Goal: Information Seeking & Learning: Learn about a topic

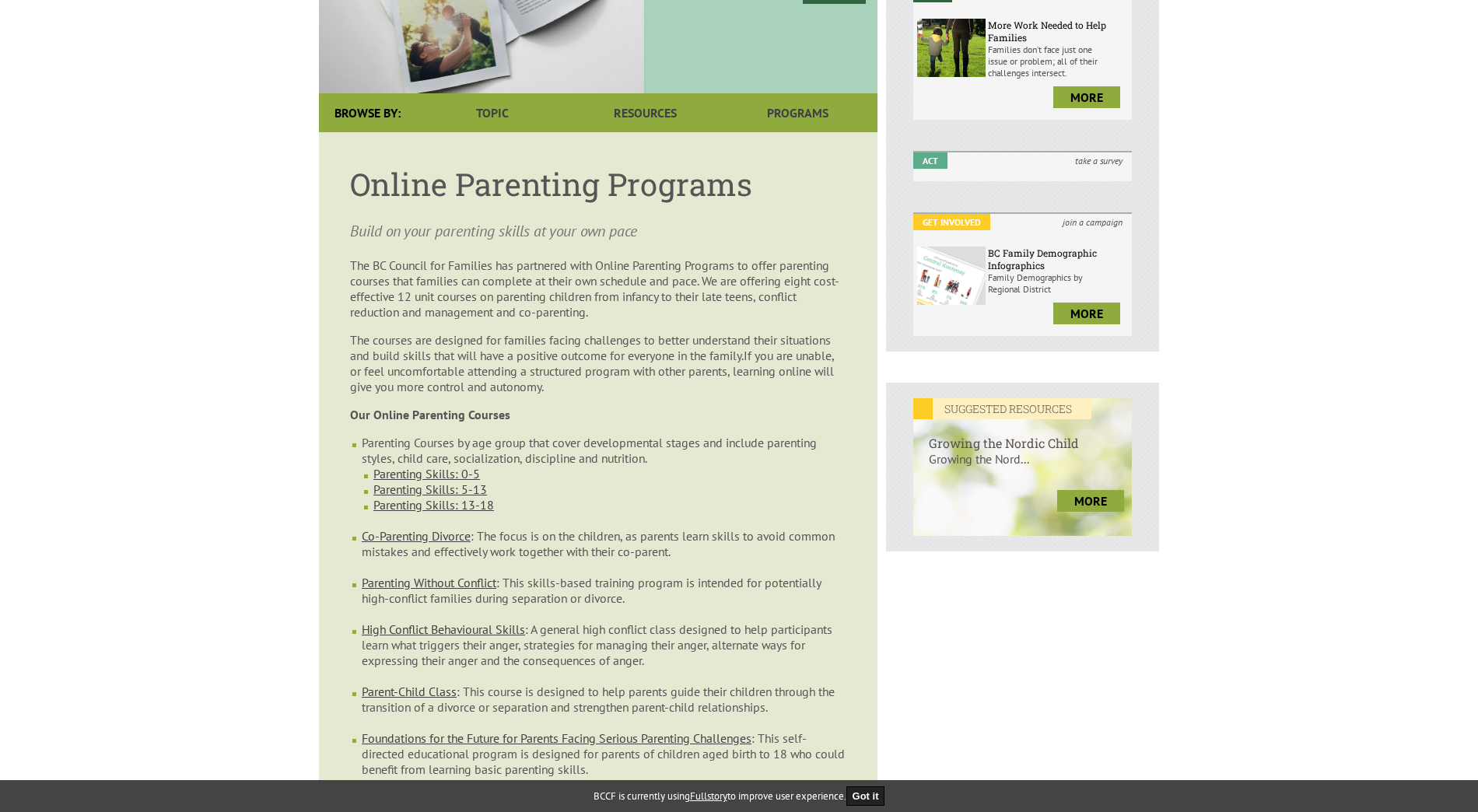
scroll to position [155, 0]
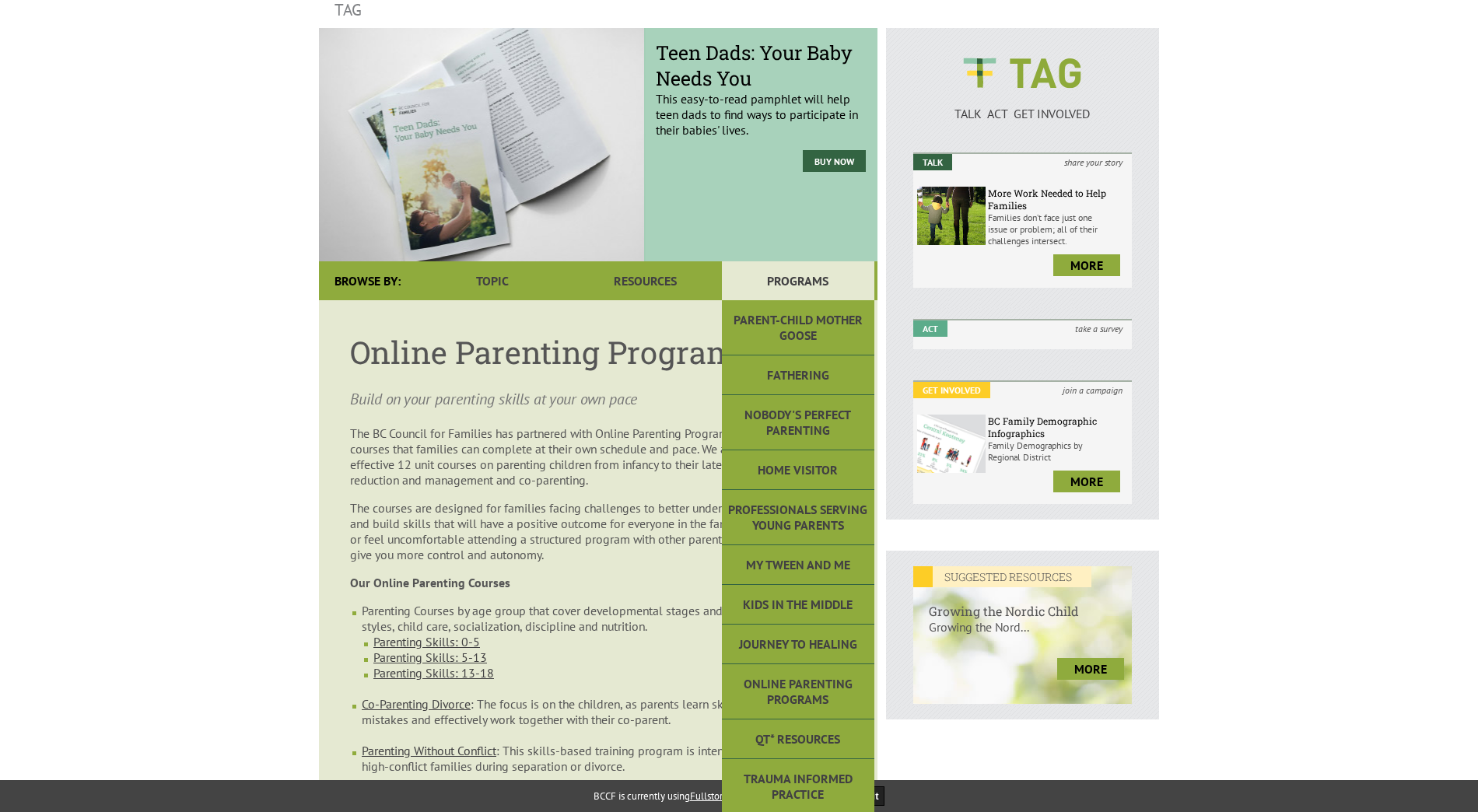
click at [806, 261] on link "Programs" at bounding box center [797, 281] width 152 height 39
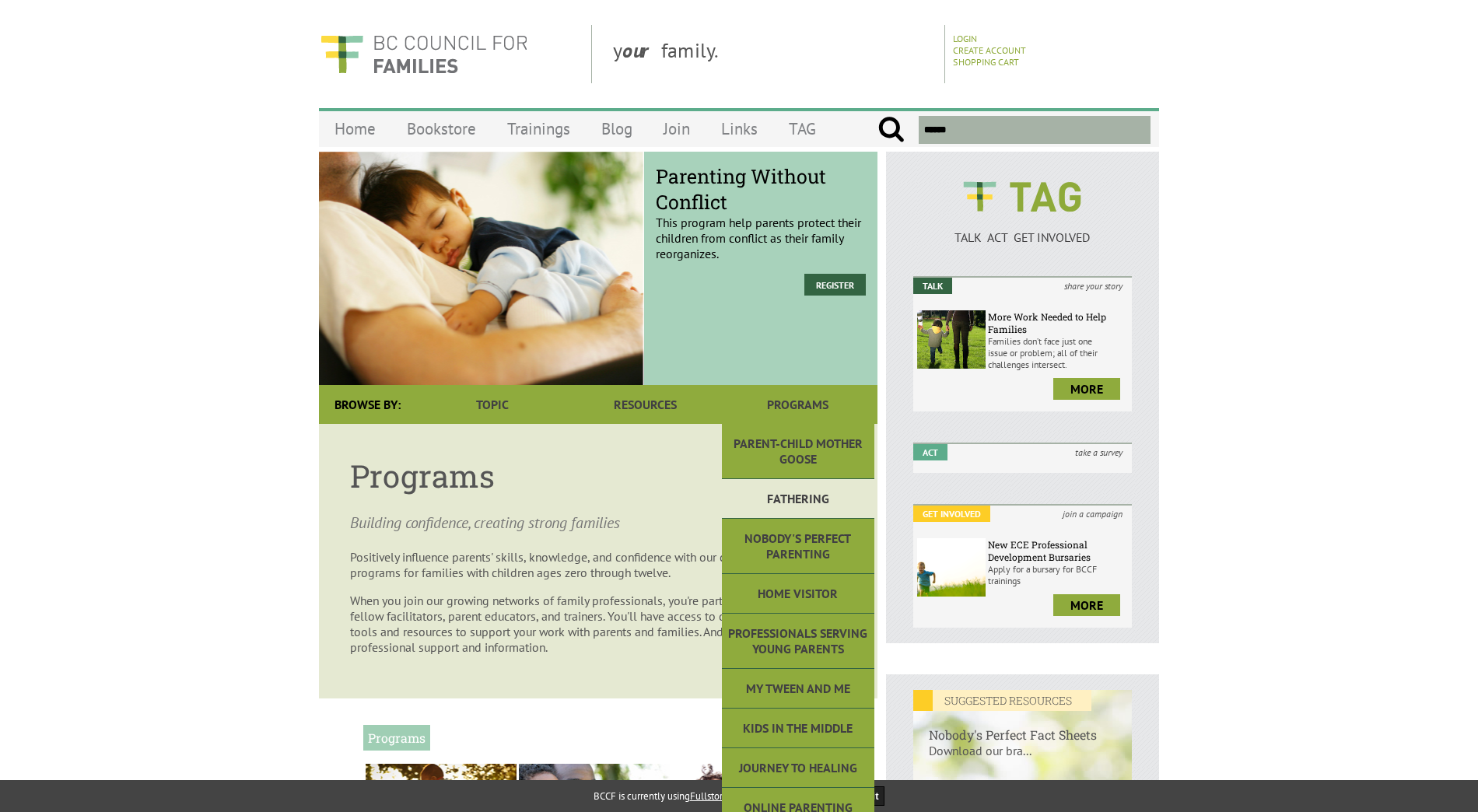
click at [782, 498] on link "Fathering" at bounding box center [797, 499] width 152 height 39
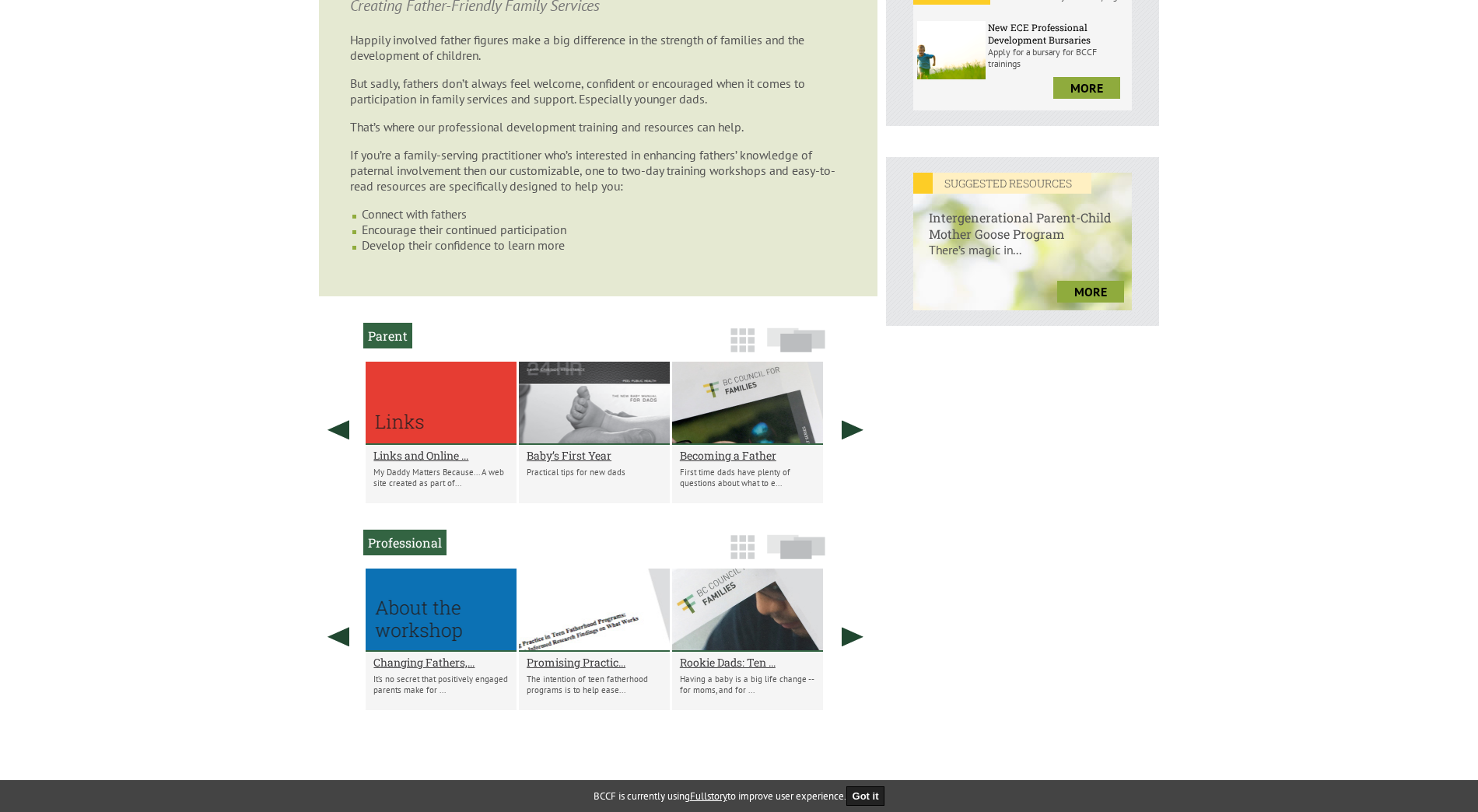
scroll to position [544, 0]
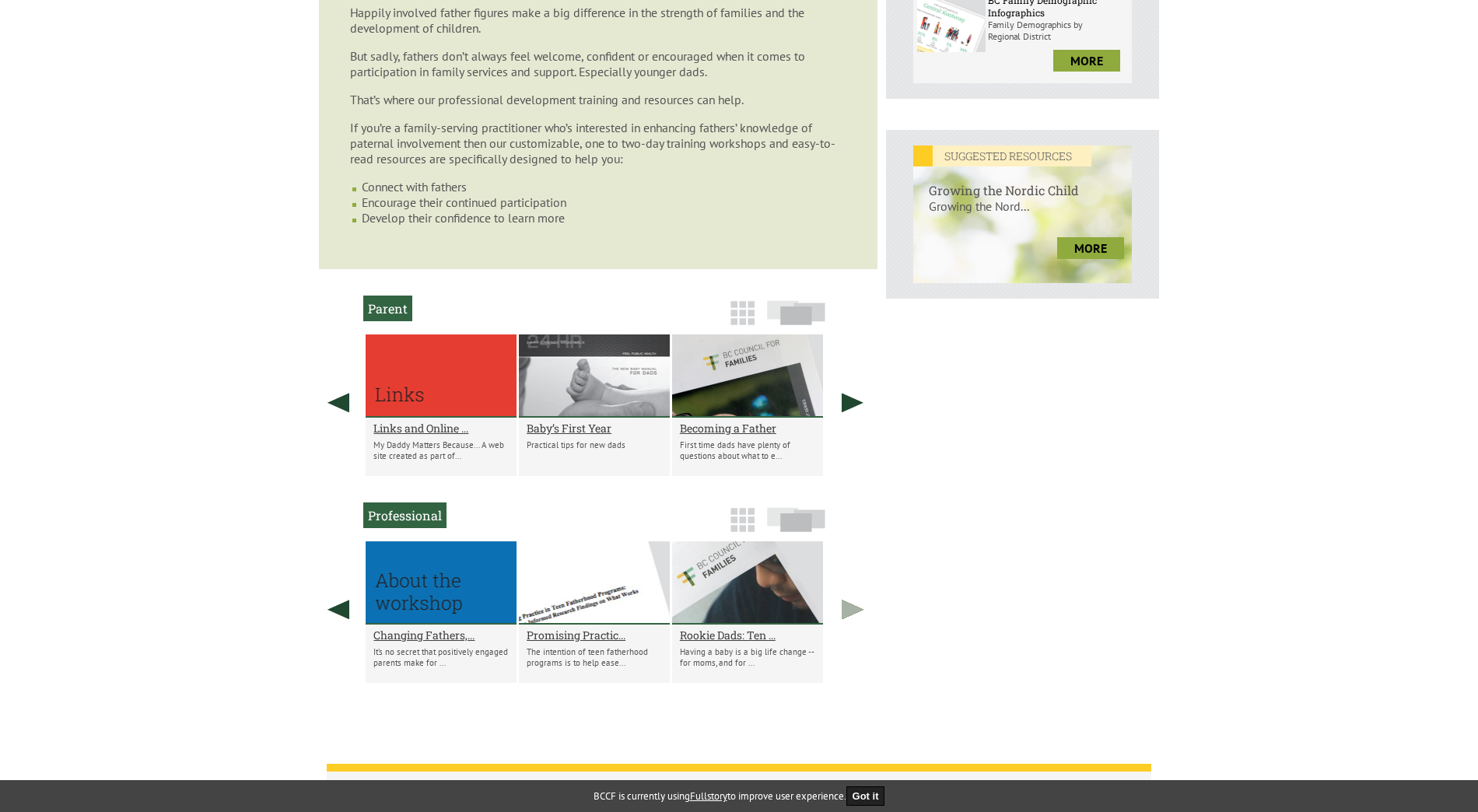
click at [851, 608] on link at bounding box center [852, 609] width 39 height 136
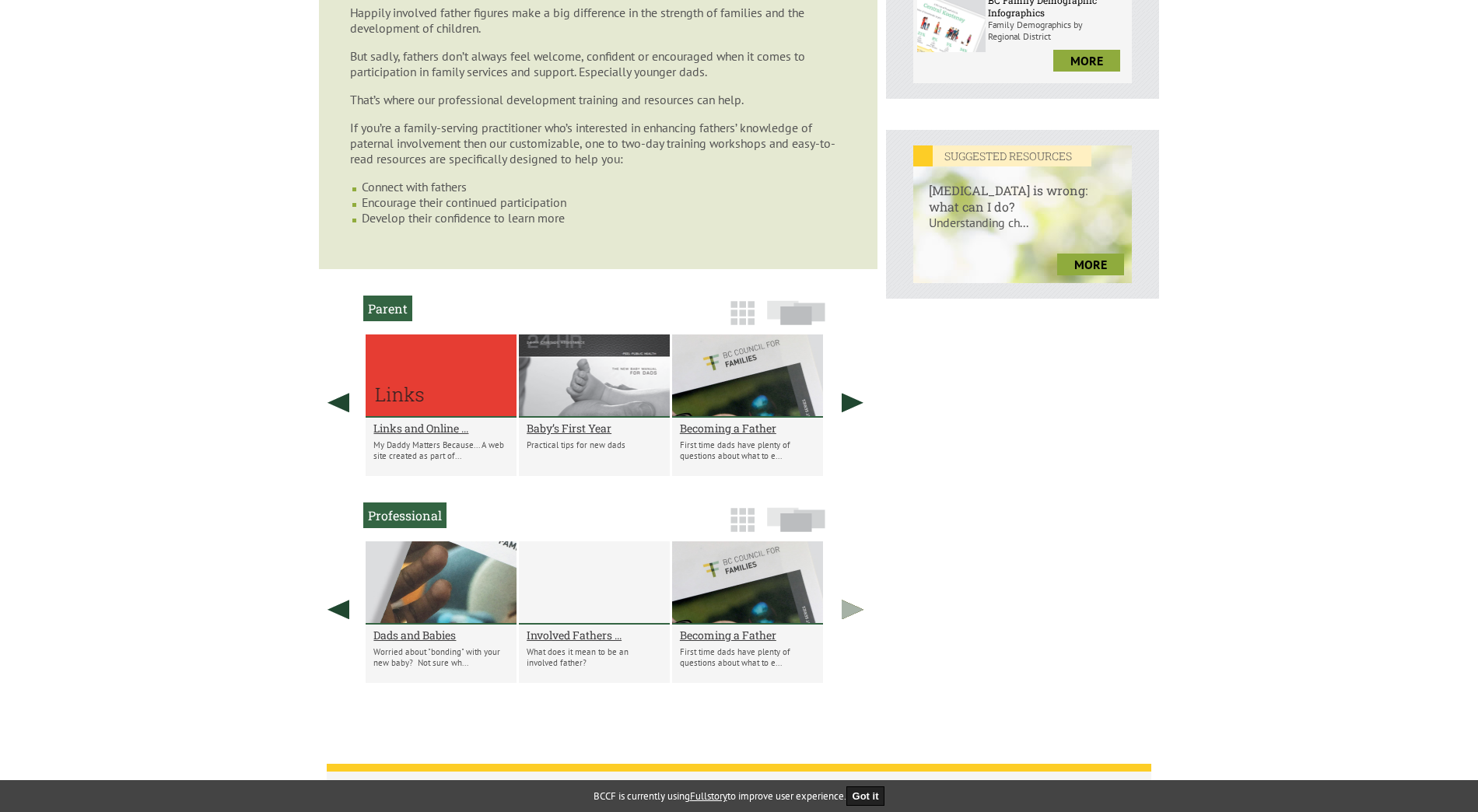
click at [851, 608] on link at bounding box center [852, 609] width 39 height 136
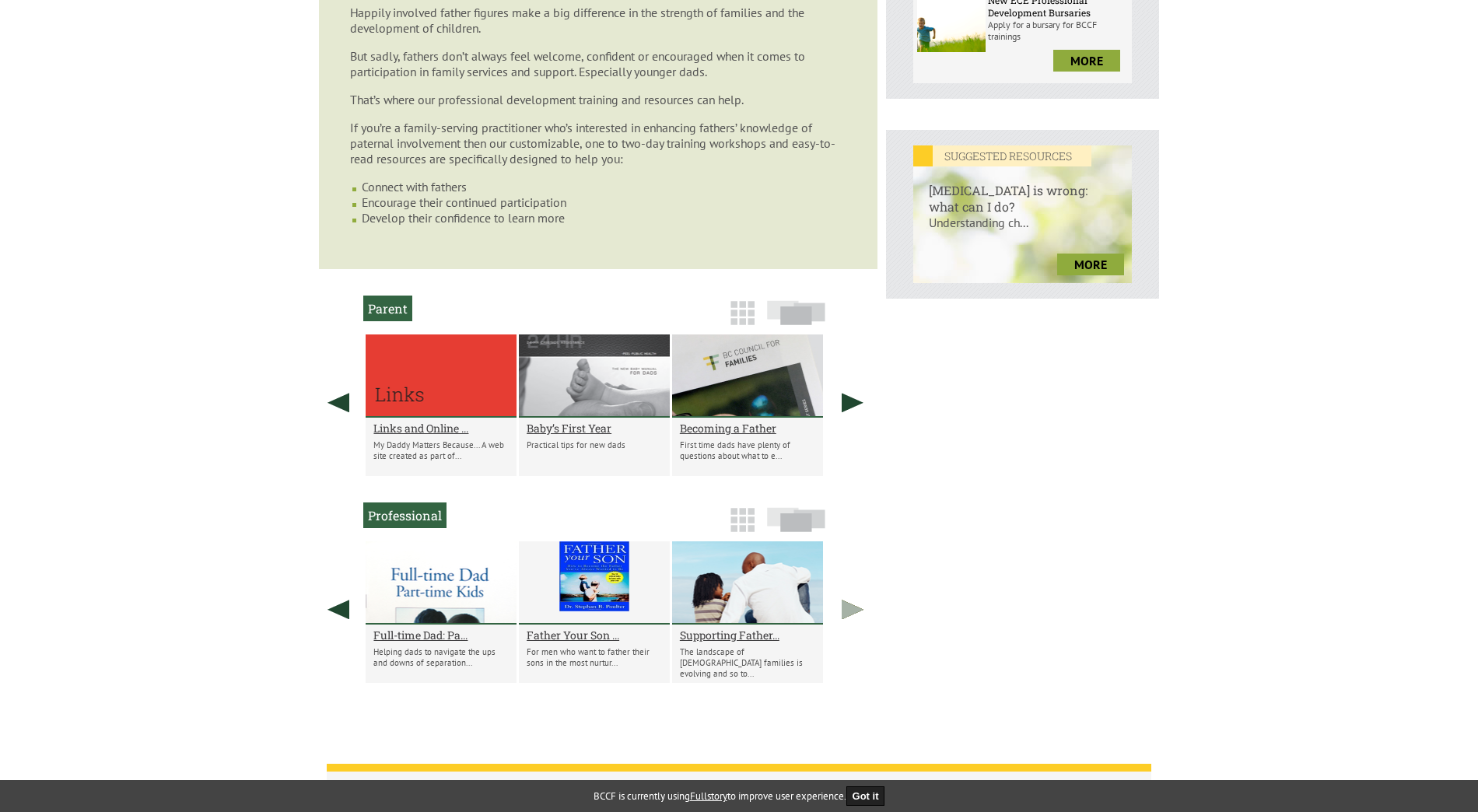
click at [851, 608] on link at bounding box center [852, 609] width 39 height 136
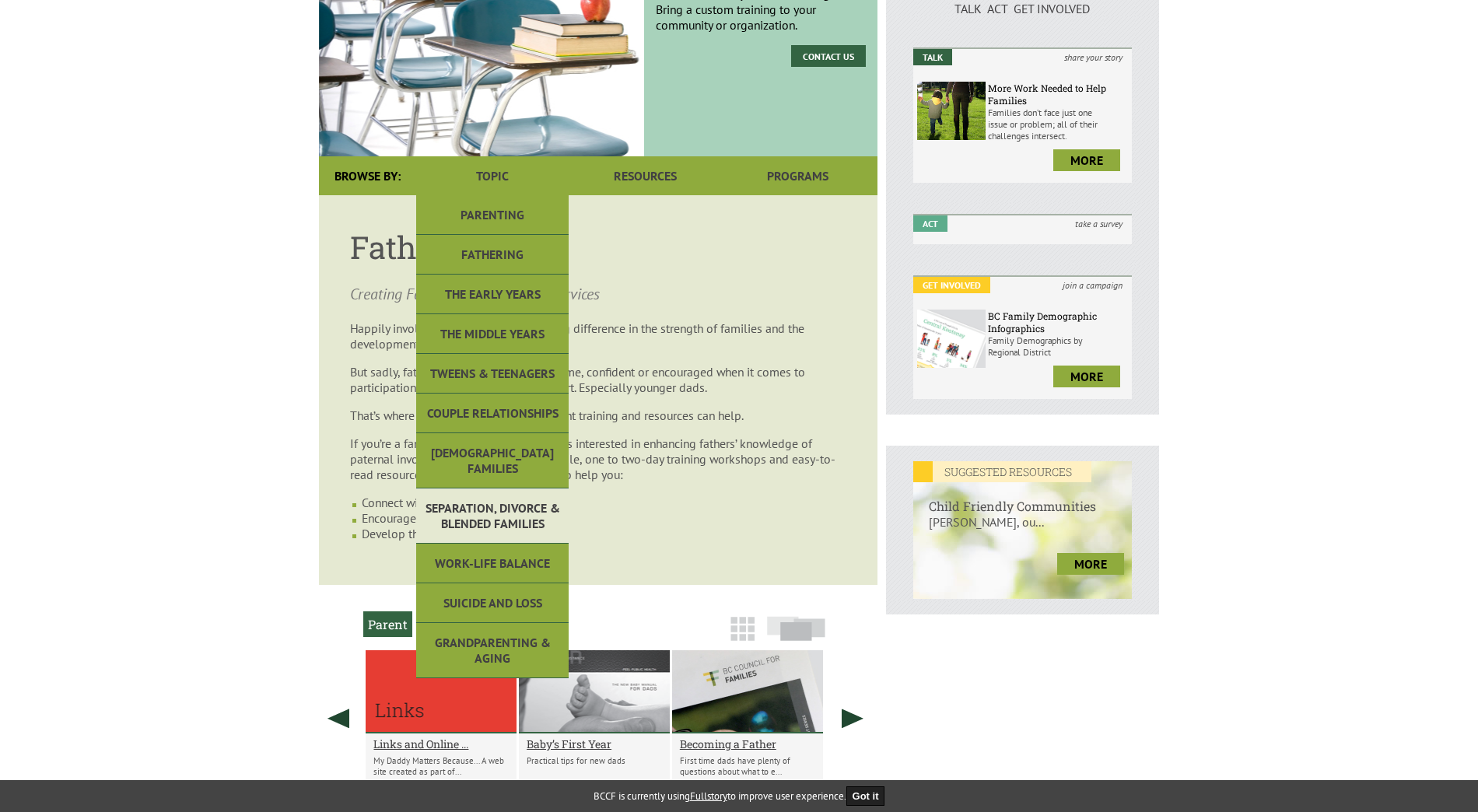
scroll to position [234, 0]
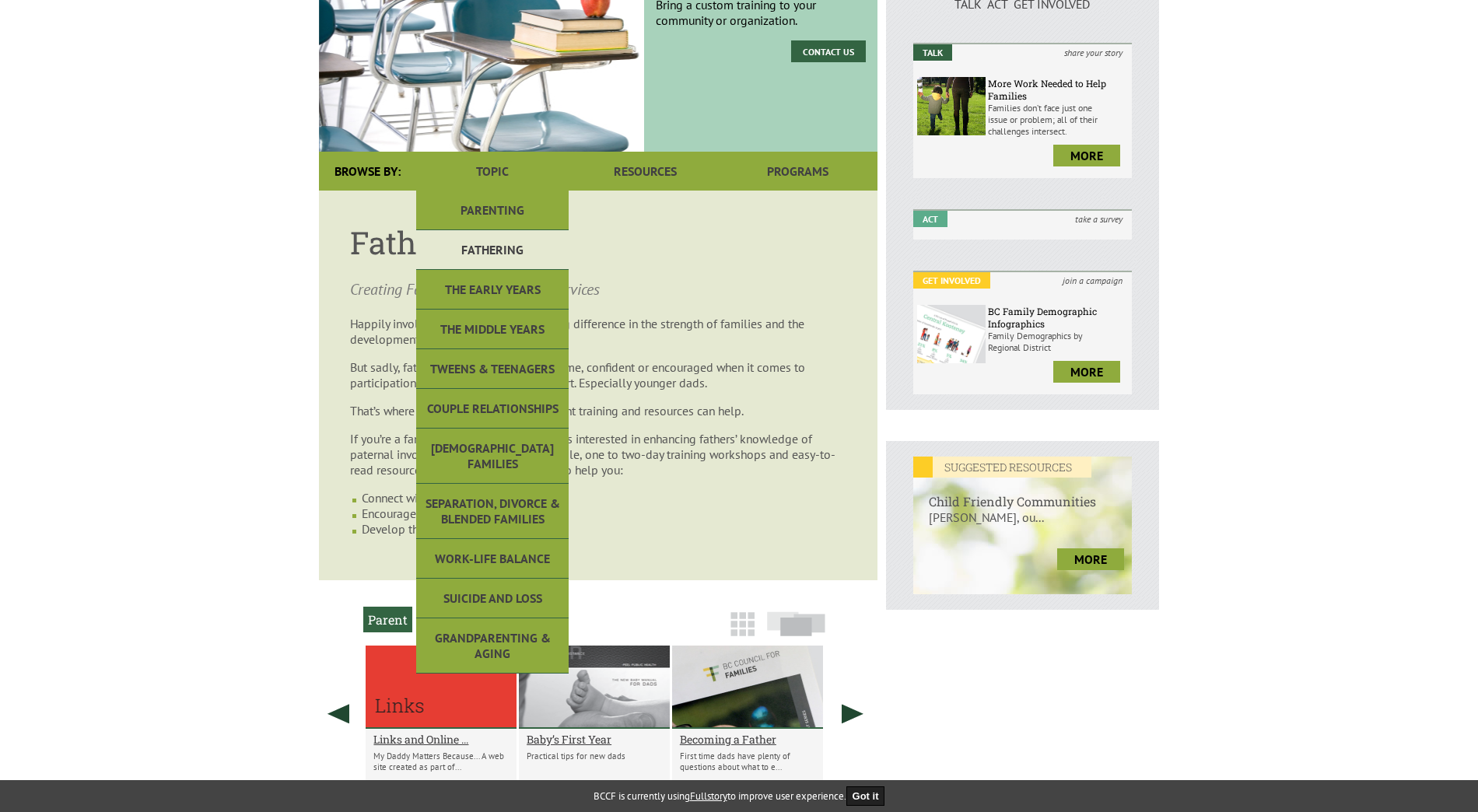
click at [504, 257] on link "Fathering" at bounding box center [492, 249] width 152 height 39
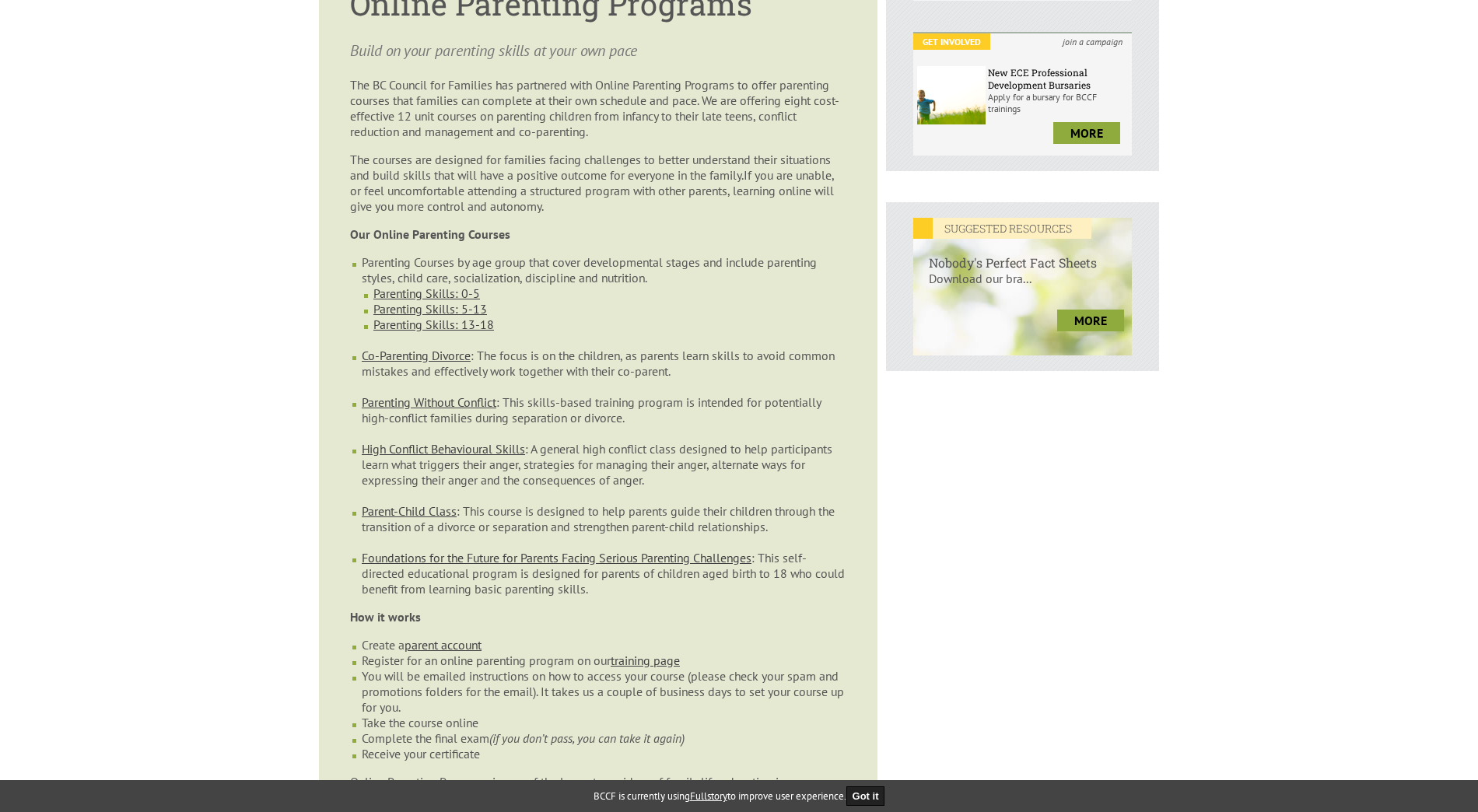
scroll to position [700, 0]
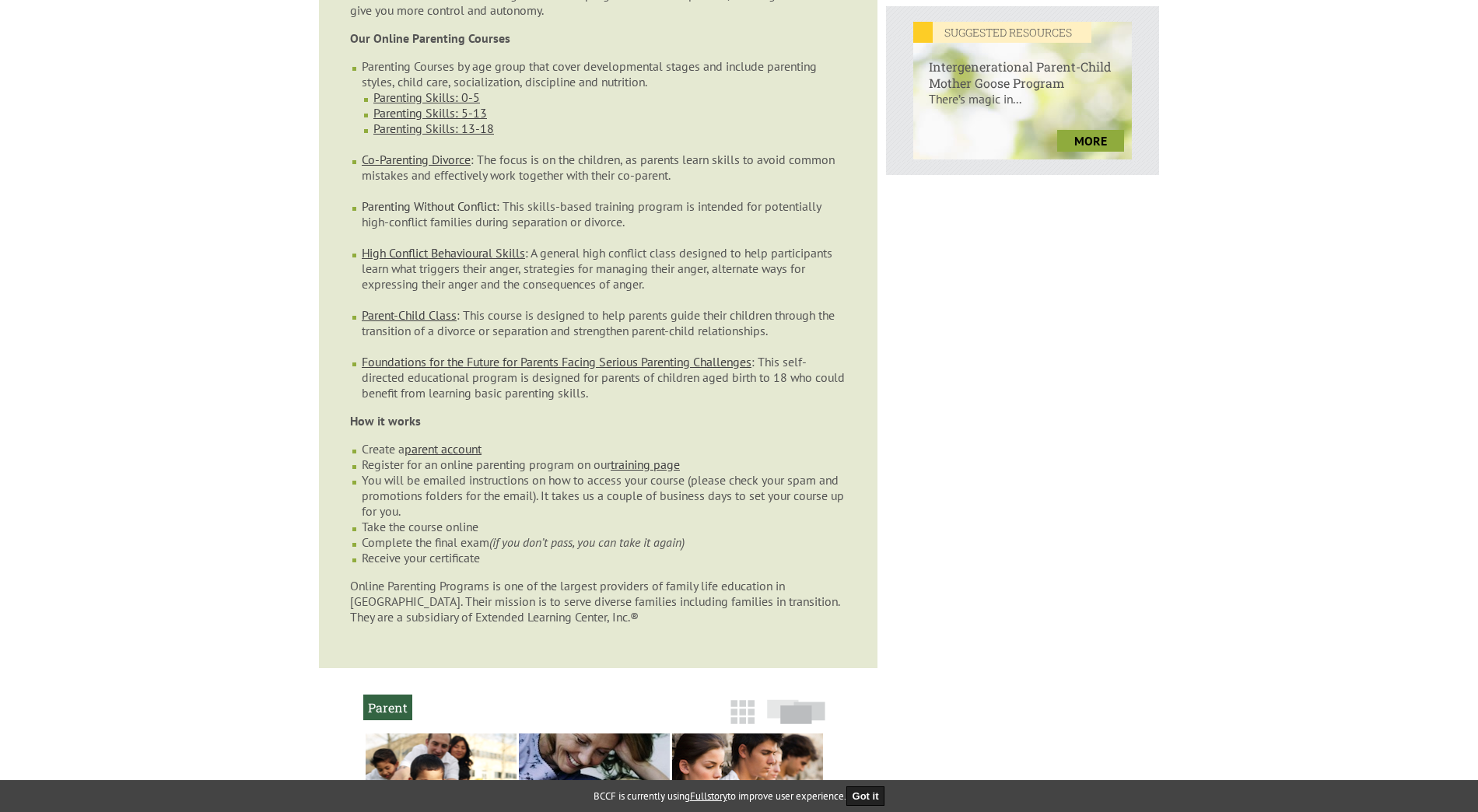
click at [469, 198] on link "Parenting Without Conflict" at bounding box center [428, 206] width 135 height 16
